Goal: Communication & Community: Answer question/provide support

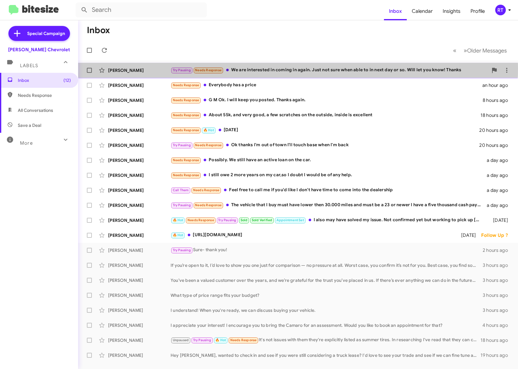
click at [250, 69] on div "Try Pausing Needs Response We are interested in coming in again. Just not sure …" at bounding box center [329, 70] width 317 height 7
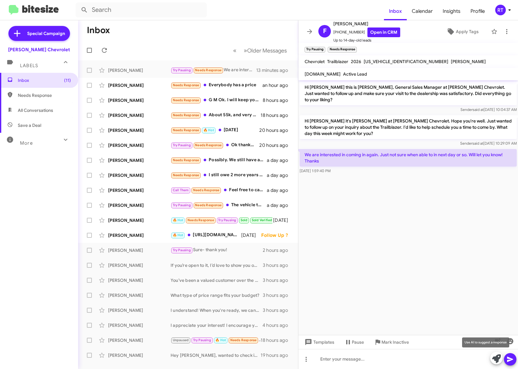
click at [493, 361] on icon at bounding box center [496, 358] width 9 height 9
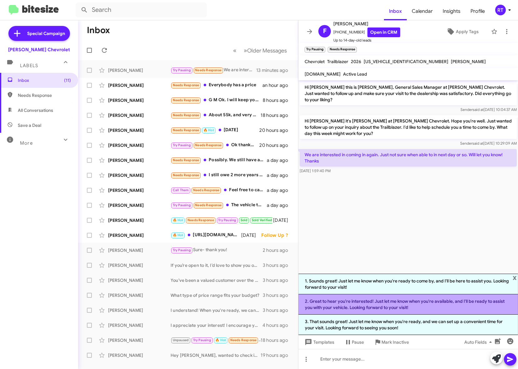
click at [371, 299] on li "2. Great to hear you're interested! Just let me know when you're available, and…" at bounding box center [408, 304] width 220 height 20
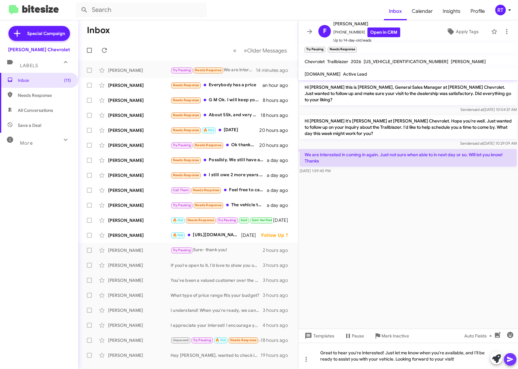
click at [506, 357] on button at bounding box center [510, 359] width 12 height 12
